Goal: Task Accomplishment & Management: Manage account settings

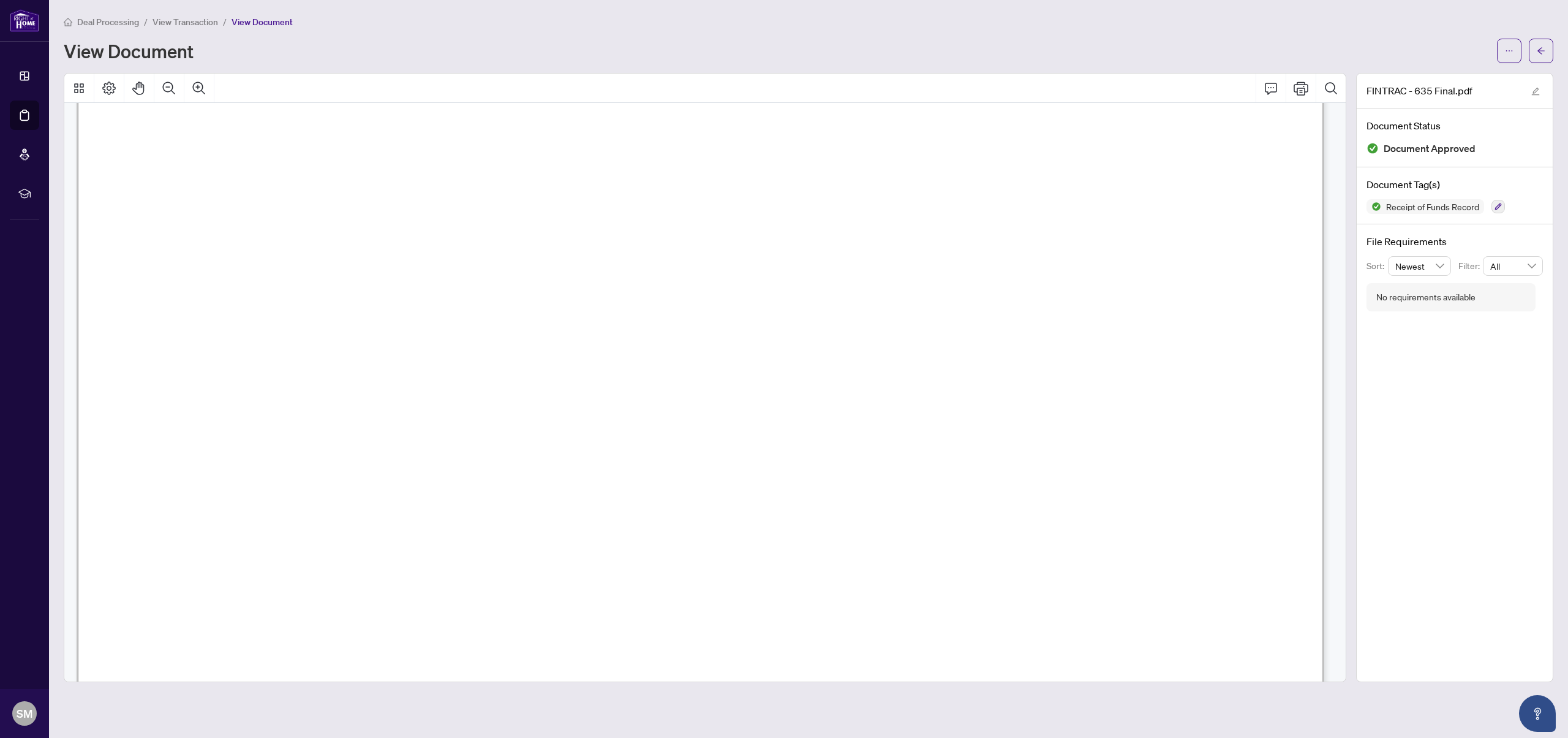
scroll to position [4585, 0]
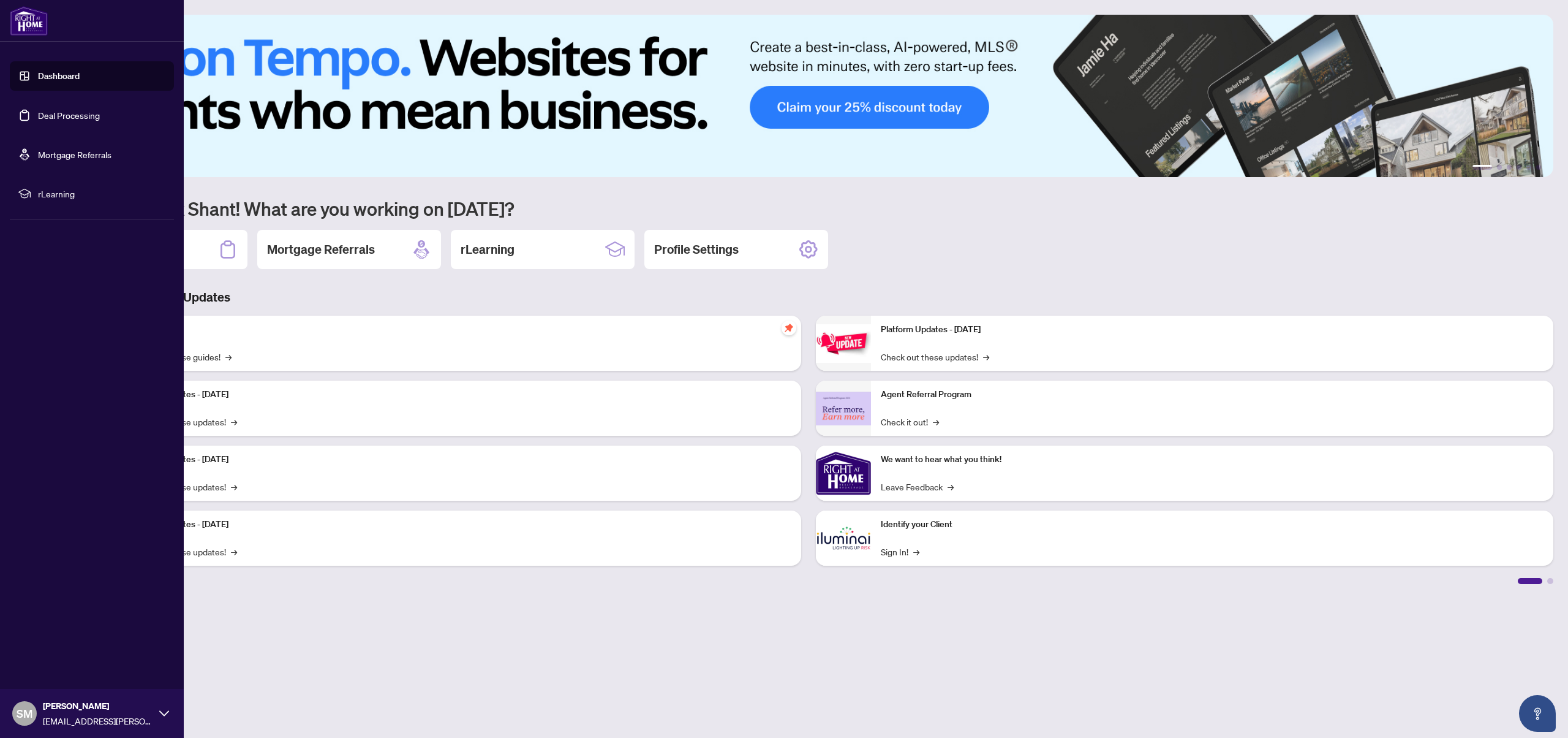
click at [38, 116] on link "Deal Processing" at bounding box center [69, 116] width 62 height 11
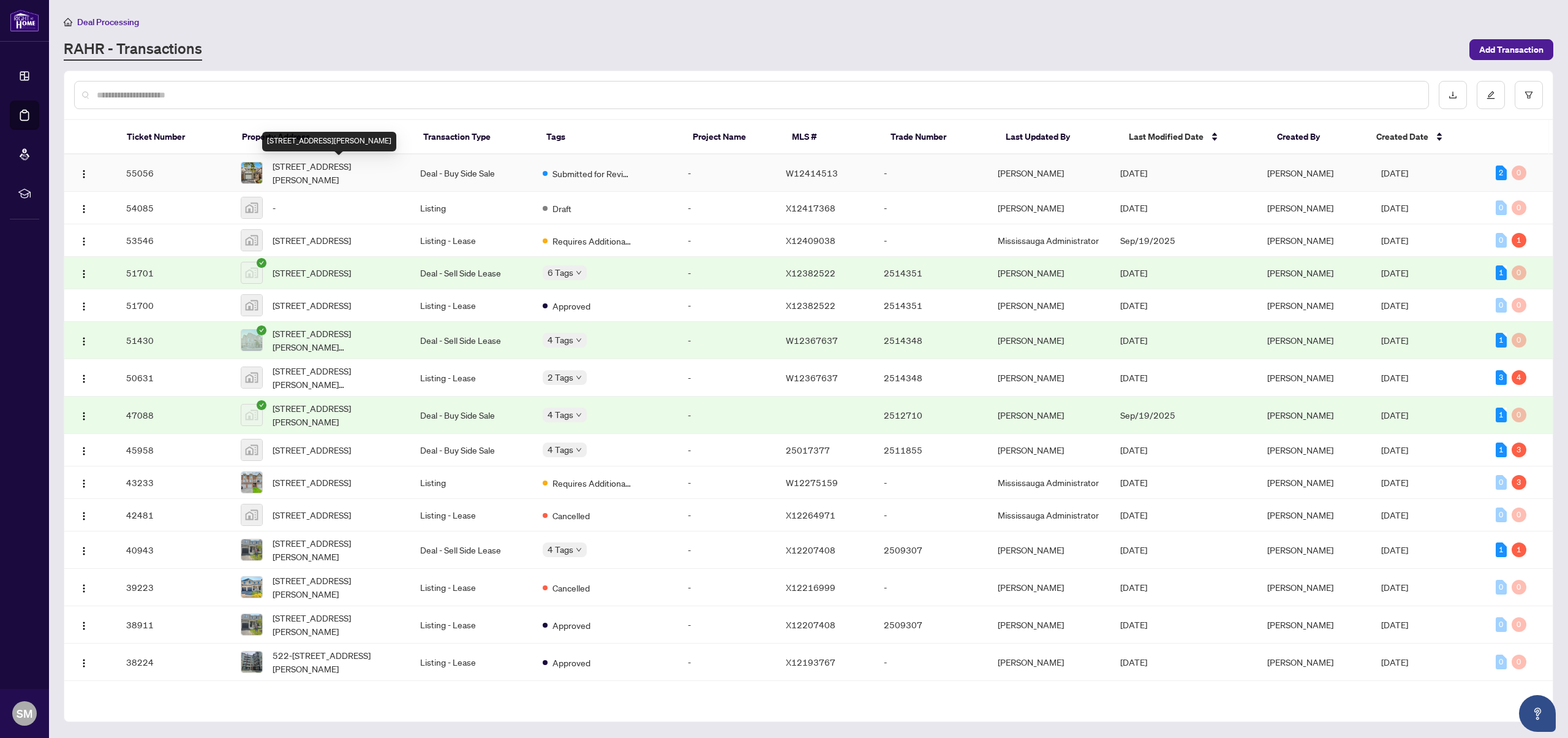
click at [319, 167] on span "[STREET_ADDRESS][PERSON_NAME]" at bounding box center [336, 173] width 128 height 27
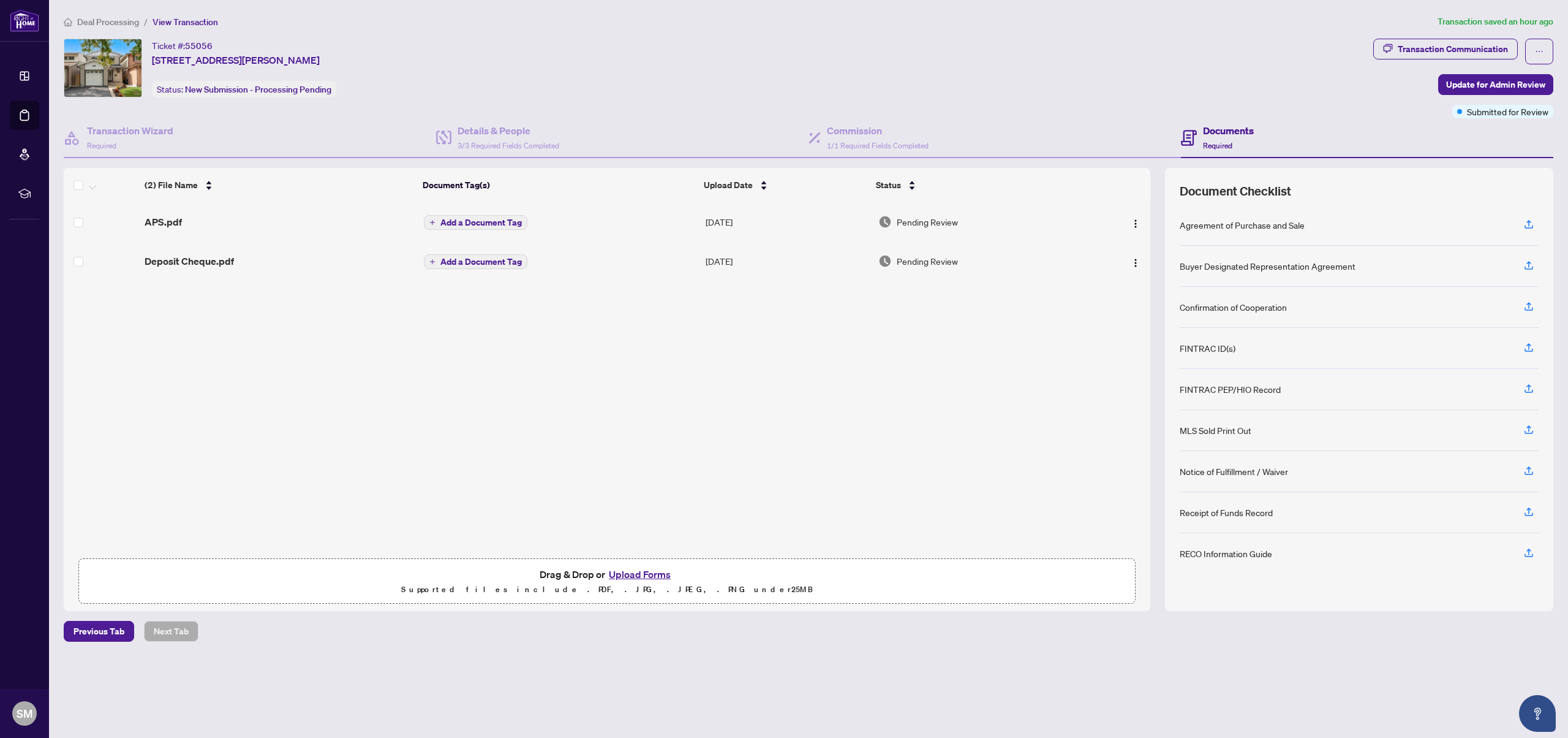
click at [626, 571] on button "Upload Forms" at bounding box center [640, 574] width 69 height 16
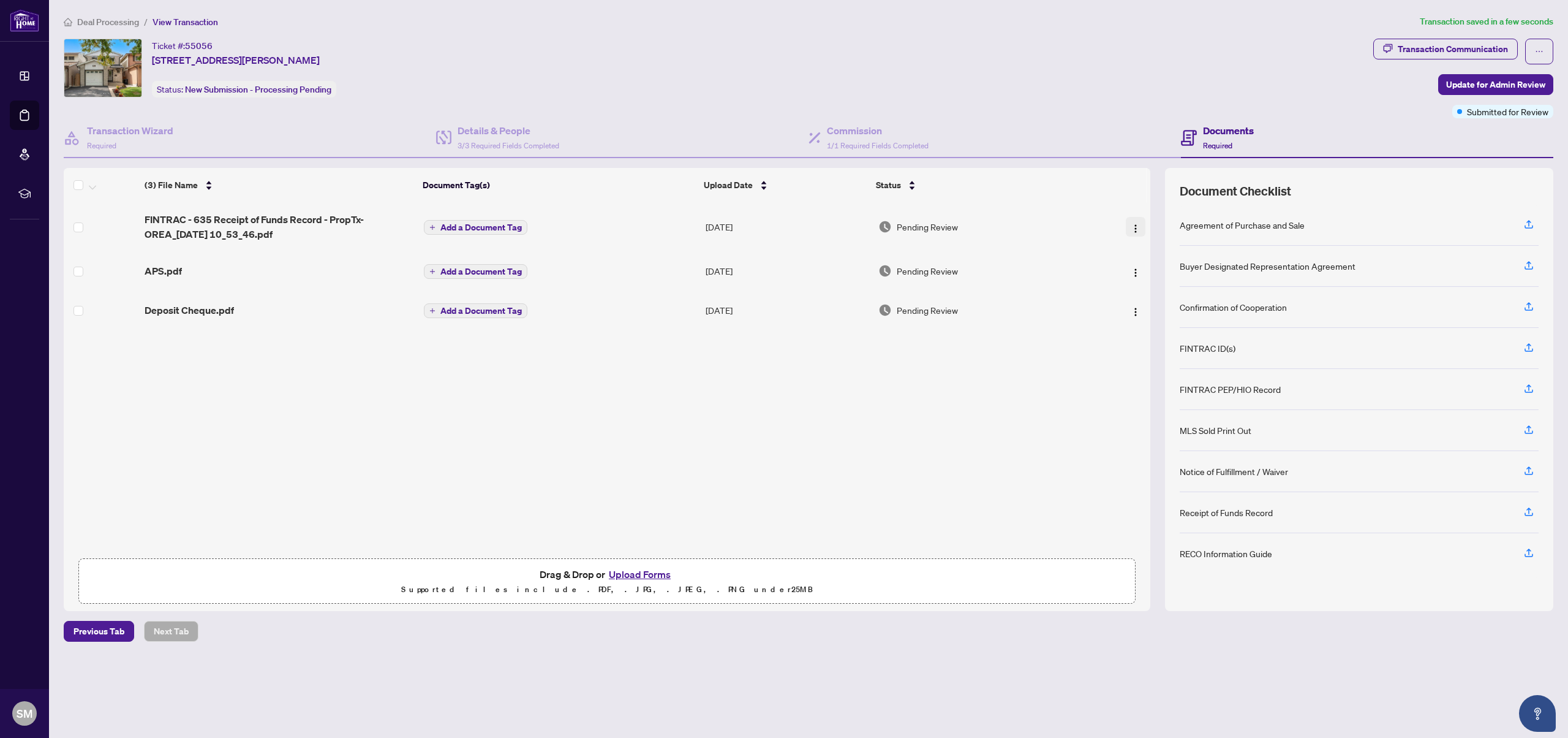
click at [1126, 223] on button "button" at bounding box center [1136, 227] width 20 height 20
click at [1147, 351] on span "Rename" at bounding box center [1190, 348] width 117 height 13
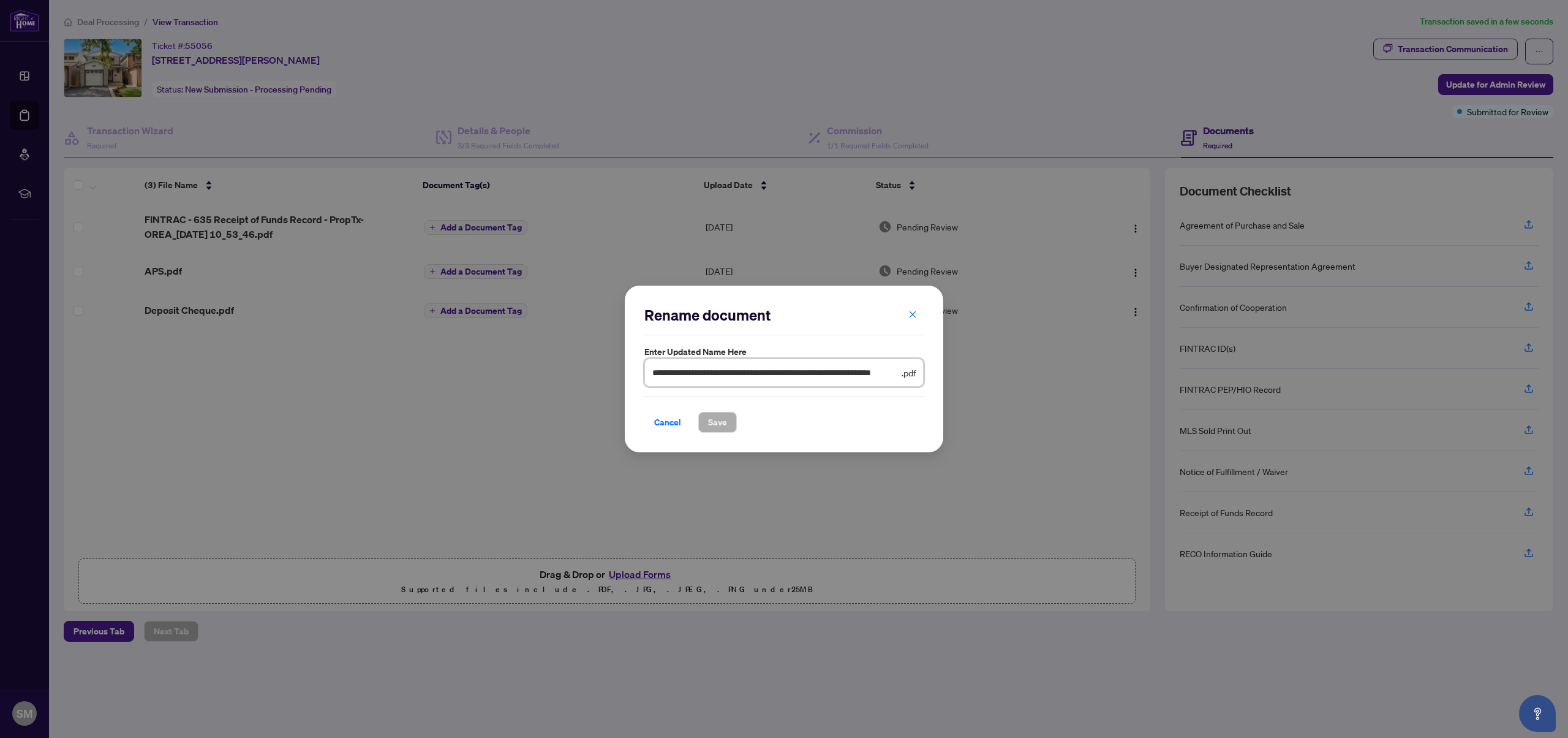
scroll to position [0, 72]
drag, startPoint x: 813, startPoint y: 375, endPoint x: 1028, endPoint y: 385, distance: 215.2
click at [1028, 385] on div "**********" at bounding box center [784, 369] width 1568 height 738
type input "**********"
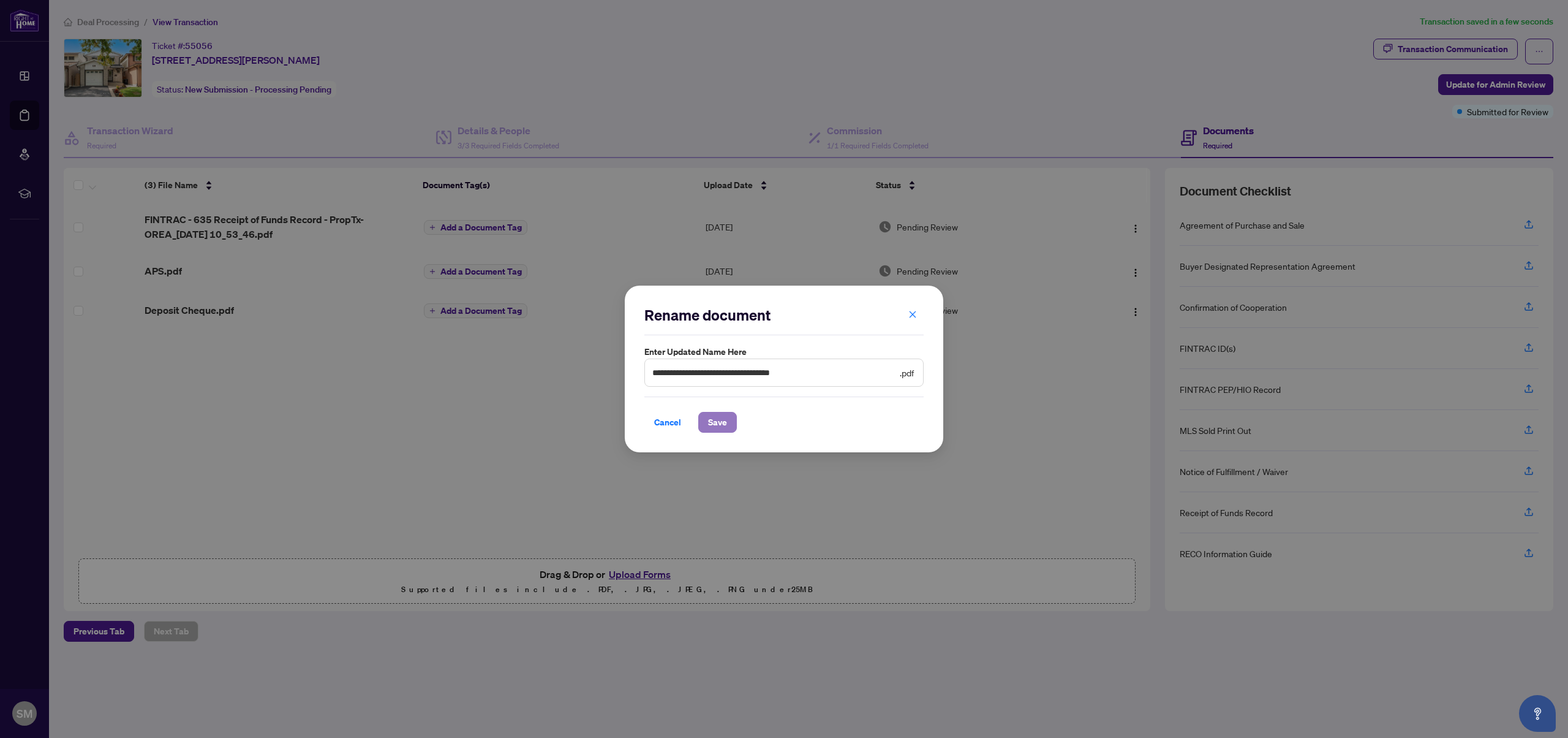
click at [722, 421] on button "Save" at bounding box center [718, 422] width 38 height 21
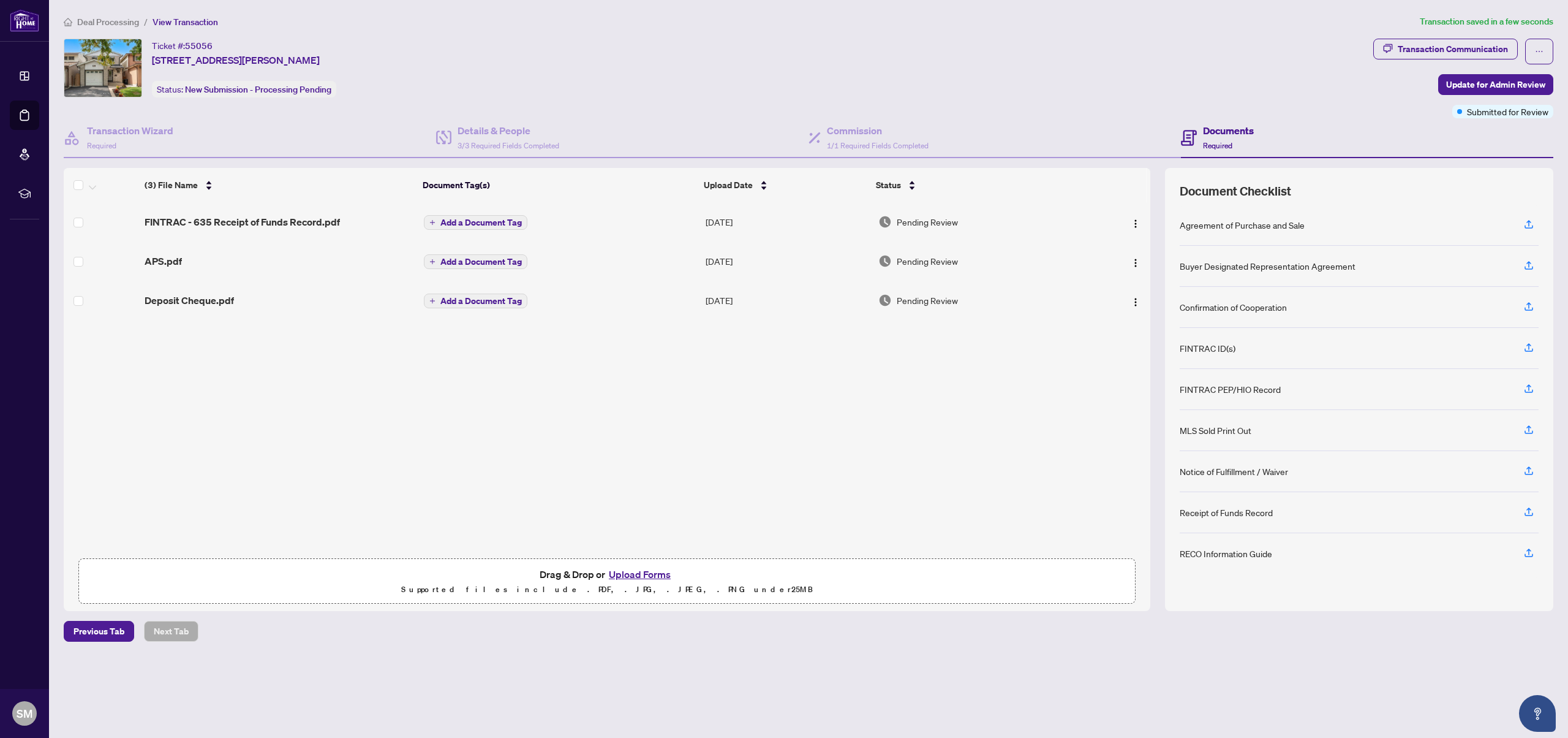
click at [1240, 522] on div "Receipt of Funds Record" at bounding box center [1360, 513] width 359 height 41
click at [1241, 515] on div "Receipt of Funds Record" at bounding box center [1226, 512] width 93 height 13
click at [1530, 514] on icon "button" at bounding box center [1529, 512] width 11 height 11
drag, startPoint x: 1323, startPoint y: 227, endPoint x: 1181, endPoint y: 226, distance: 142.0
click at [1181, 226] on div "Agreement of Purchase and Sale" at bounding box center [1360, 225] width 359 height 41
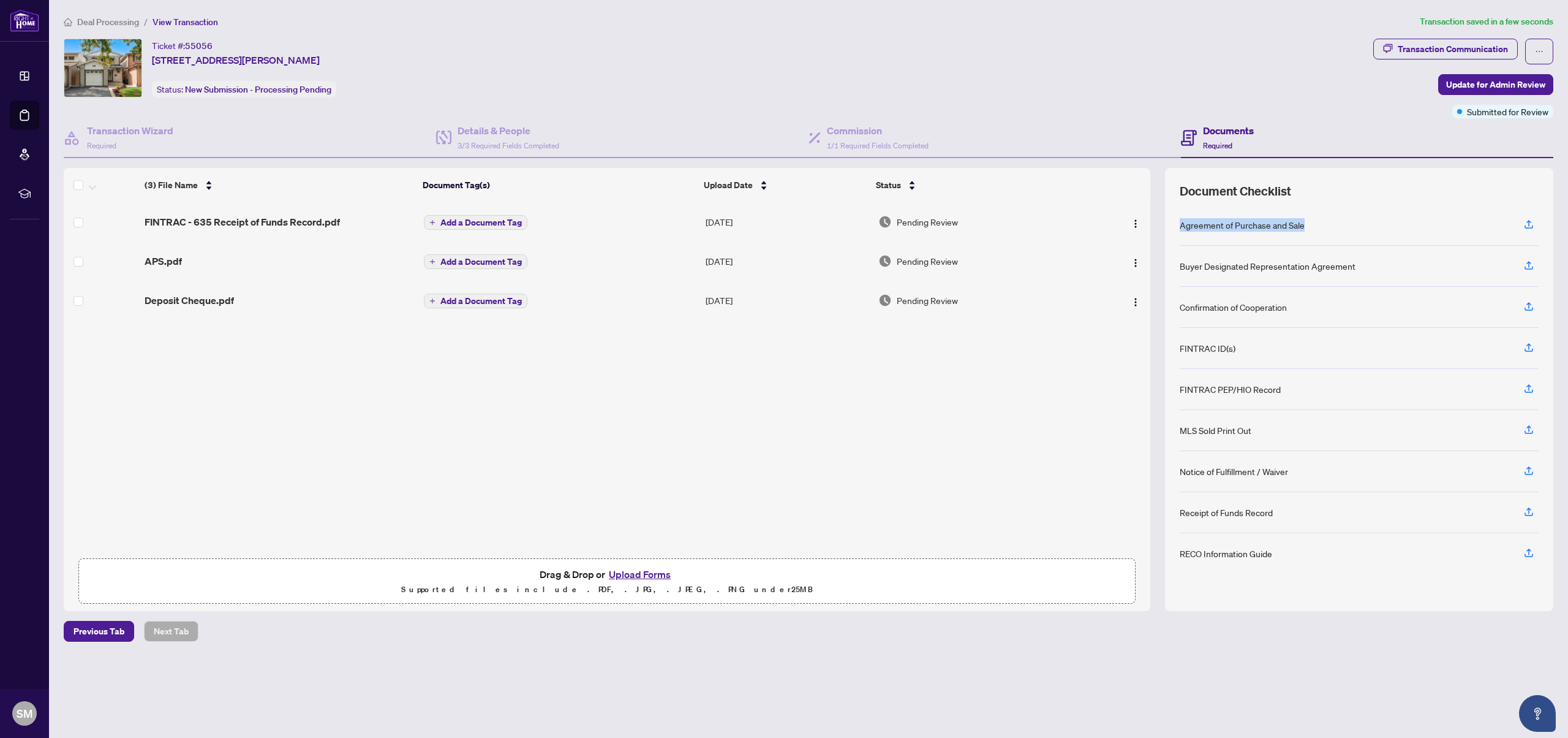
copy div "Agreement of Purchase and Sale"
click at [1126, 260] on button "button" at bounding box center [1136, 261] width 20 height 20
click at [1154, 381] on span "Rename" at bounding box center [1190, 382] width 117 height 13
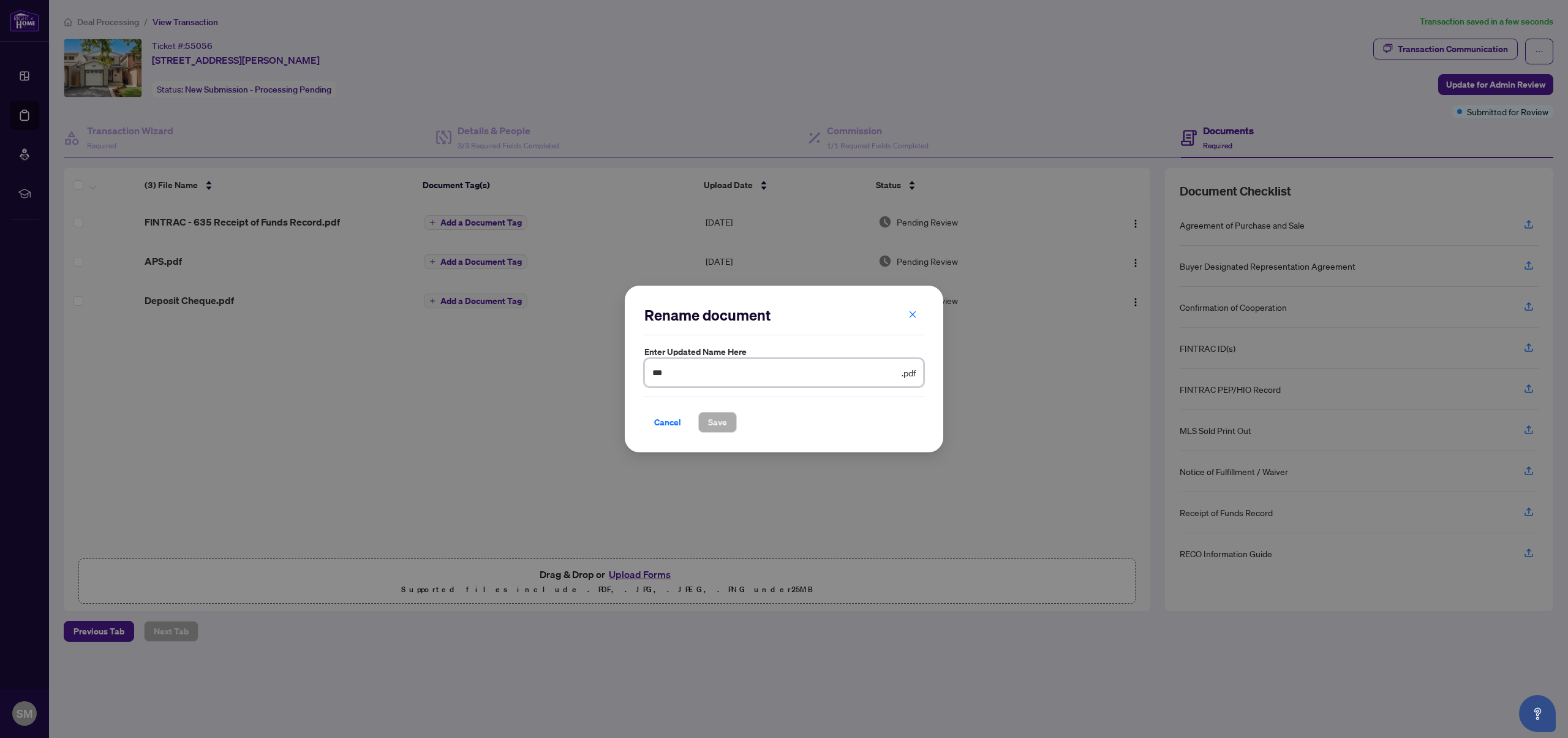
drag, startPoint x: 691, startPoint y: 371, endPoint x: 550, endPoint y: 370, distance: 141.0
click at [555, 372] on div "Rename document Enter updated name here *** .pdf Cancel Save Cancel OK" at bounding box center [784, 369] width 1568 height 738
paste input "**********"
type input "**********"
click at [721, 420] on span "Save" at bounding box center [717, 422] width 19 height 20
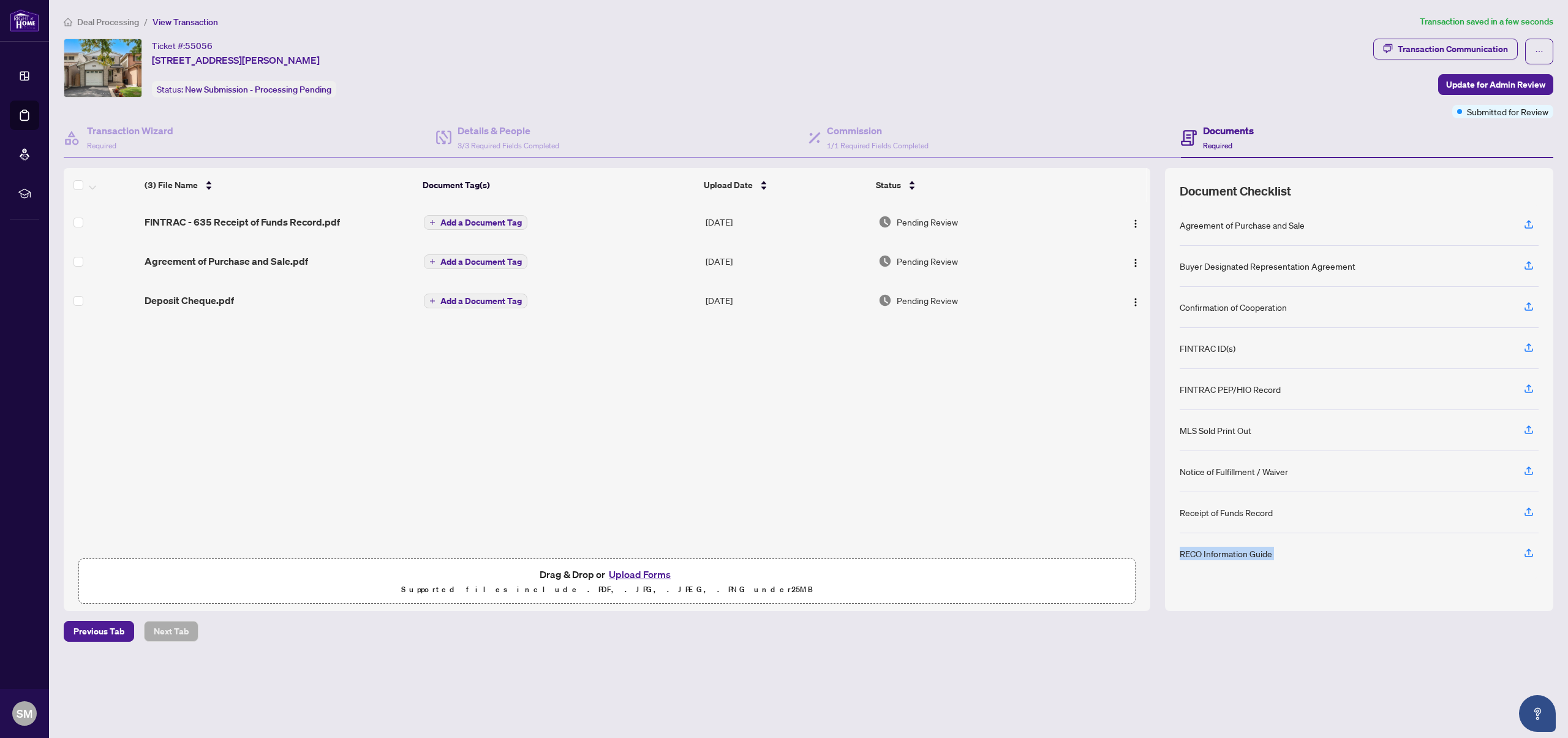
drag, startPoint x: 1285, startPoint y: 516, endPoint x: 1152, endPoint y: 669, distance: 202.7
click at [1152, 669] on main "Deal Processing / View Transaction Transaction saved in a few seconds Ticket #:…" at bounding box center [808, 369] width 1519 height 738
click at [1155, 666] on main "Deal Processing / View Transaction Transaction saved in a few seconds Ticket #:…" at bounding box center [808, 369] width 1519 height 738
